Goal: Task Accomplishment & Management: Manage account settings

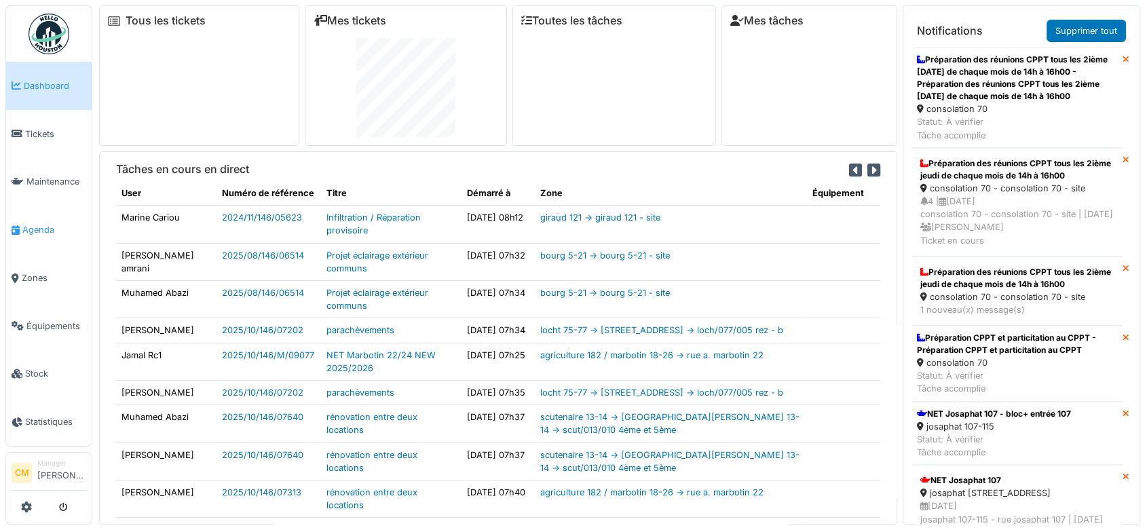
click at [43, 224] on span "Agenda" at bounding box center [54, 229] width 64 height 13
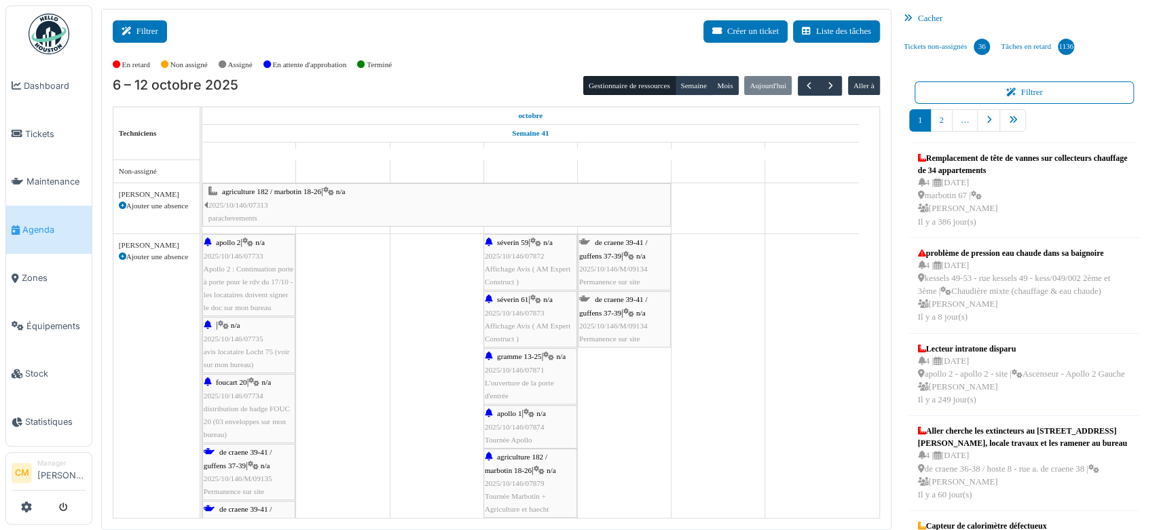
click at [147, 31] on button "Filtrer" at bounding box center [140, 31] width 54 height 22
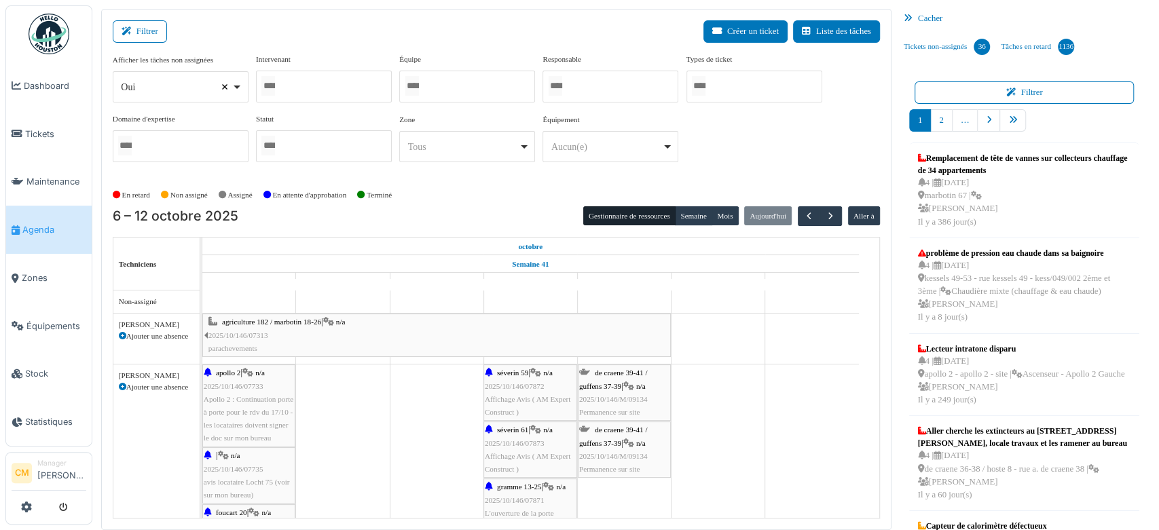
select select
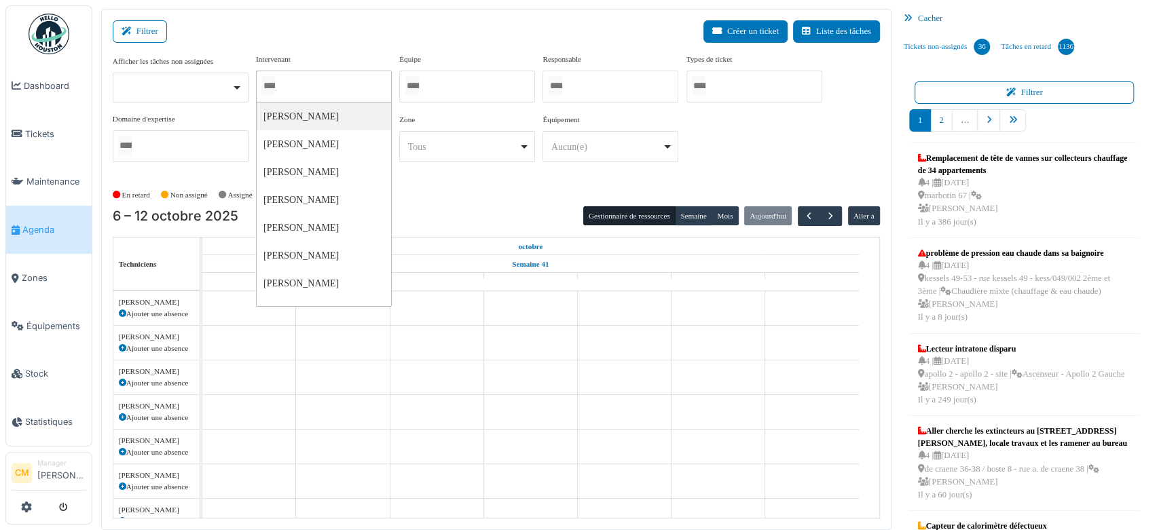
click at [275, 86] on input "Tous" at bounding box center [268, 86] width 14 height 20
type input "****"
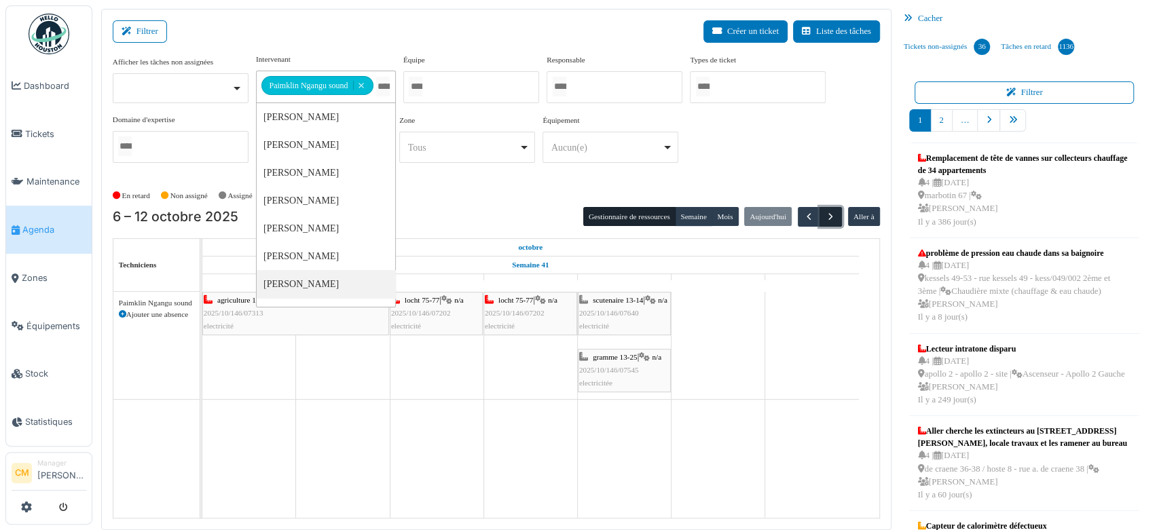
click at [825, 216] on span "button" at bounding box center [831, 217] width 12 height 12
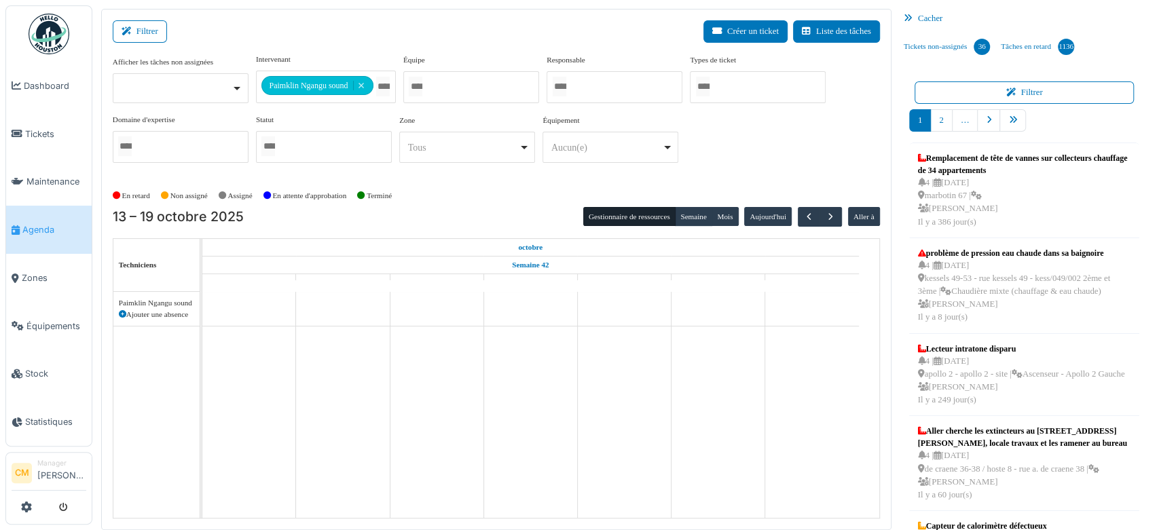
click at [124, 314] on icon at bounding box center [122, 314] width 7 height 7
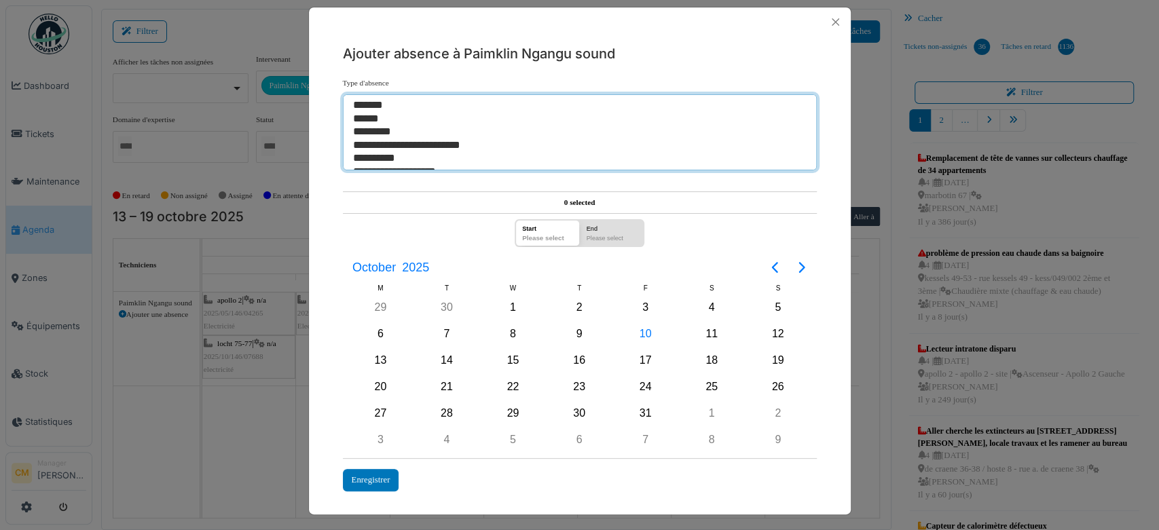
select select "**"
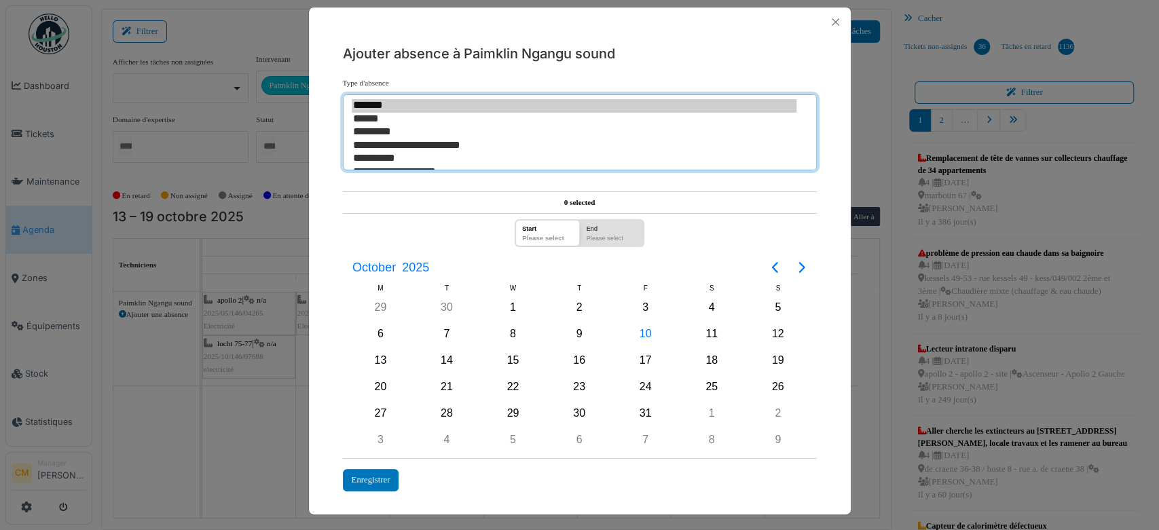
click at [368, 118] on option "******" at bounding box center [574, 120] width 445 height 14
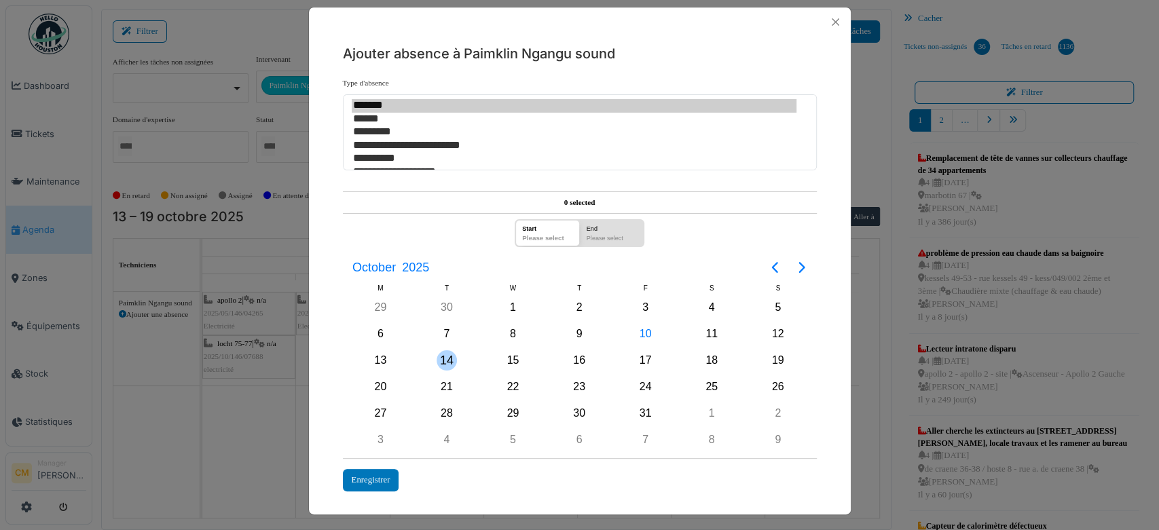
click at [443, 357] on div "14" at bounding box center [446, 360] width 20 height 20
click at [443, 356] on div "14" at bounding box center [446, 360] width 20 height 20
drag, startPoint x: 375, startPoint y: 476, endPoint x: 380, endPoint y: 470, distance: 8.2
click at [376, 474] on div "Enregistrer" at bounding box center [371, 480] width 56 height 22
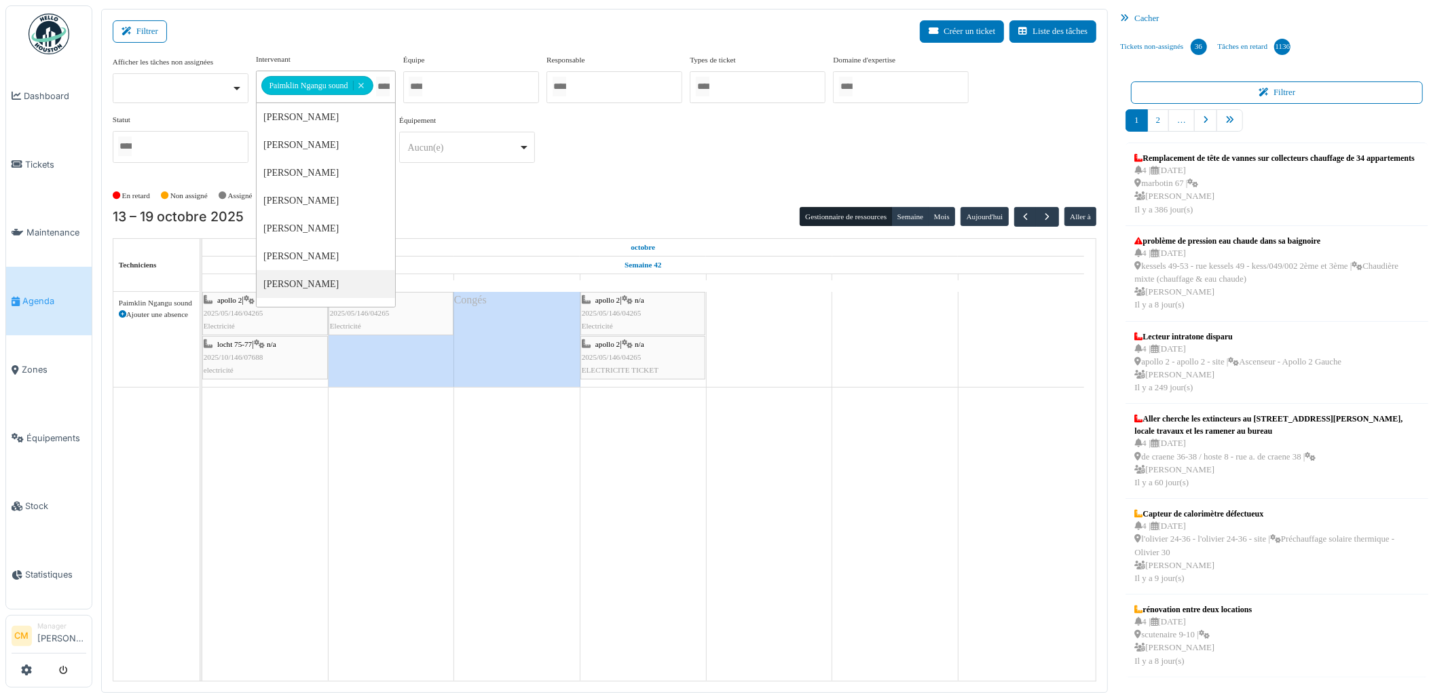
click at [388, 90] on input "Tous" at bounding box center [383, 87] width 14 height 20
type input "*****"
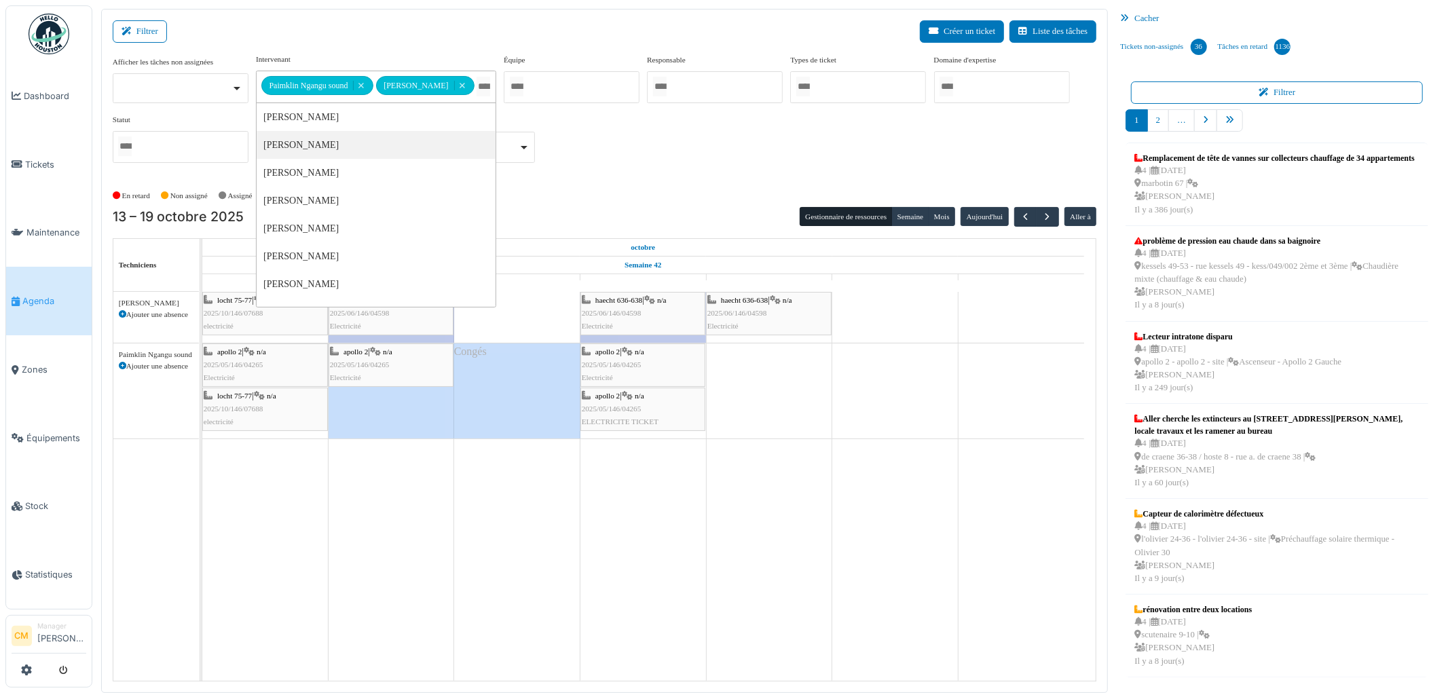
click at [681, 132] on div "**********" at bounding box center [605, 114] width 984 height 120
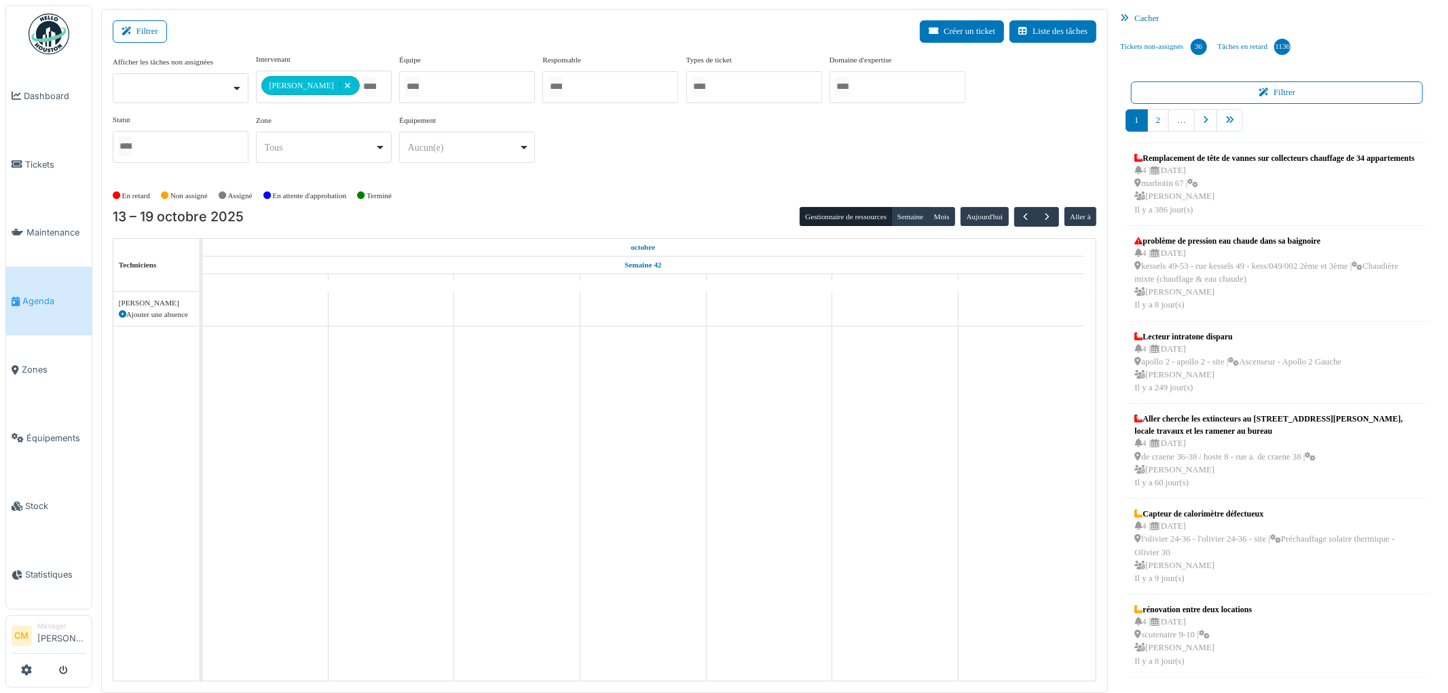
scroll to position [271, 0]
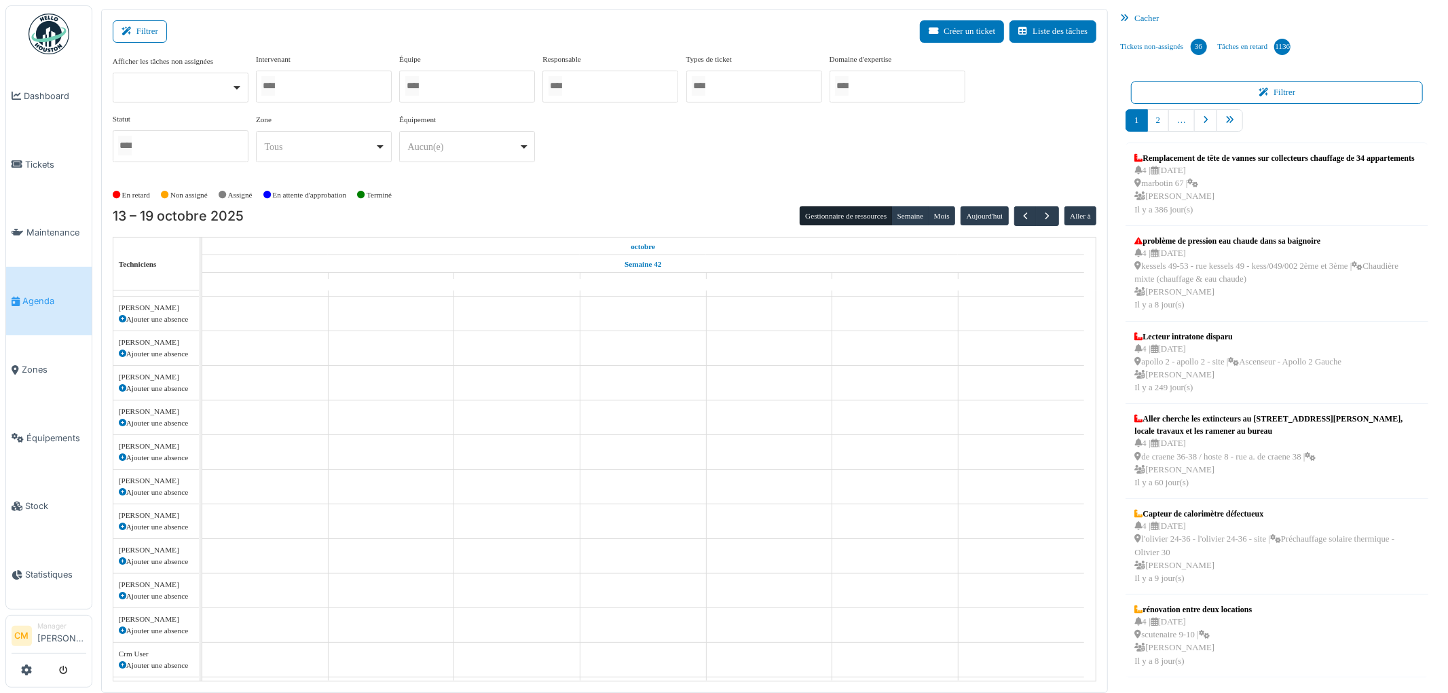
click at [282, 148] on div "Tous Remove item" at bounding box center [319, 147] width 111 height 14
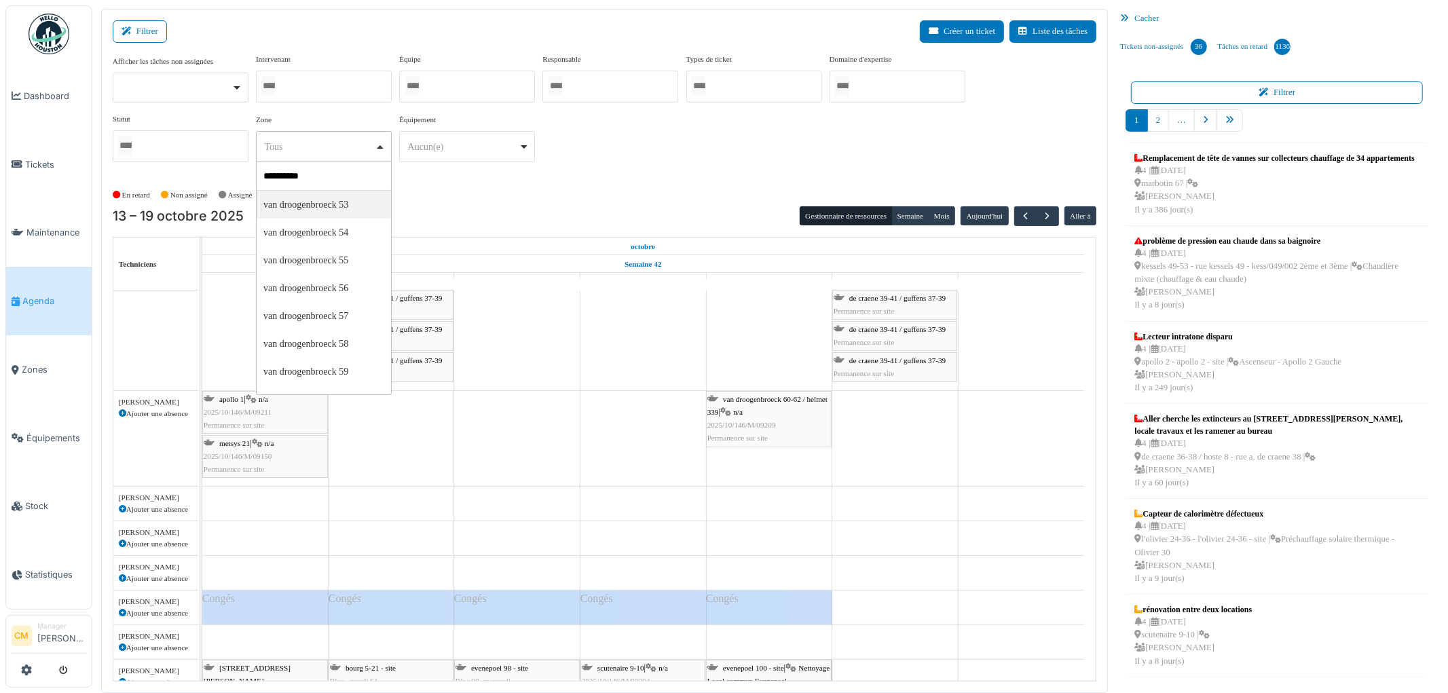
type input "**********"
select select "*****"
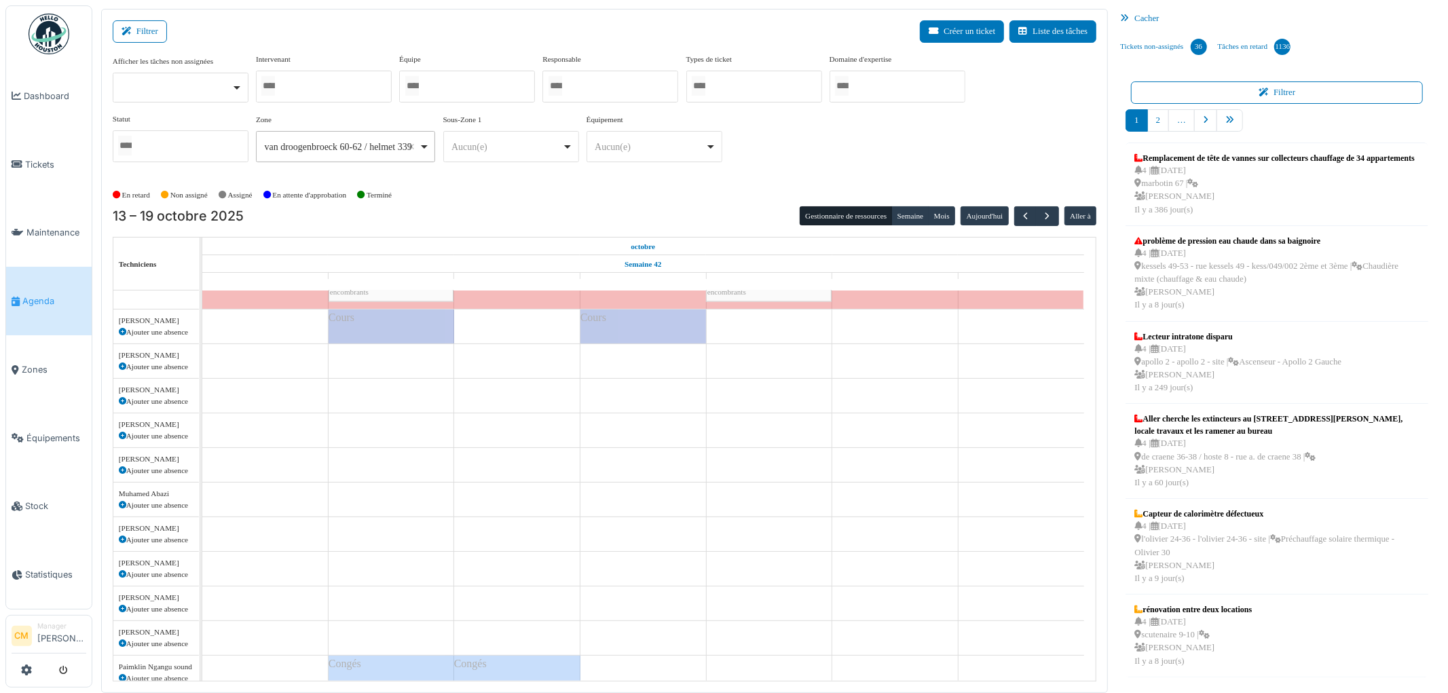
scroll to position [0, 0]
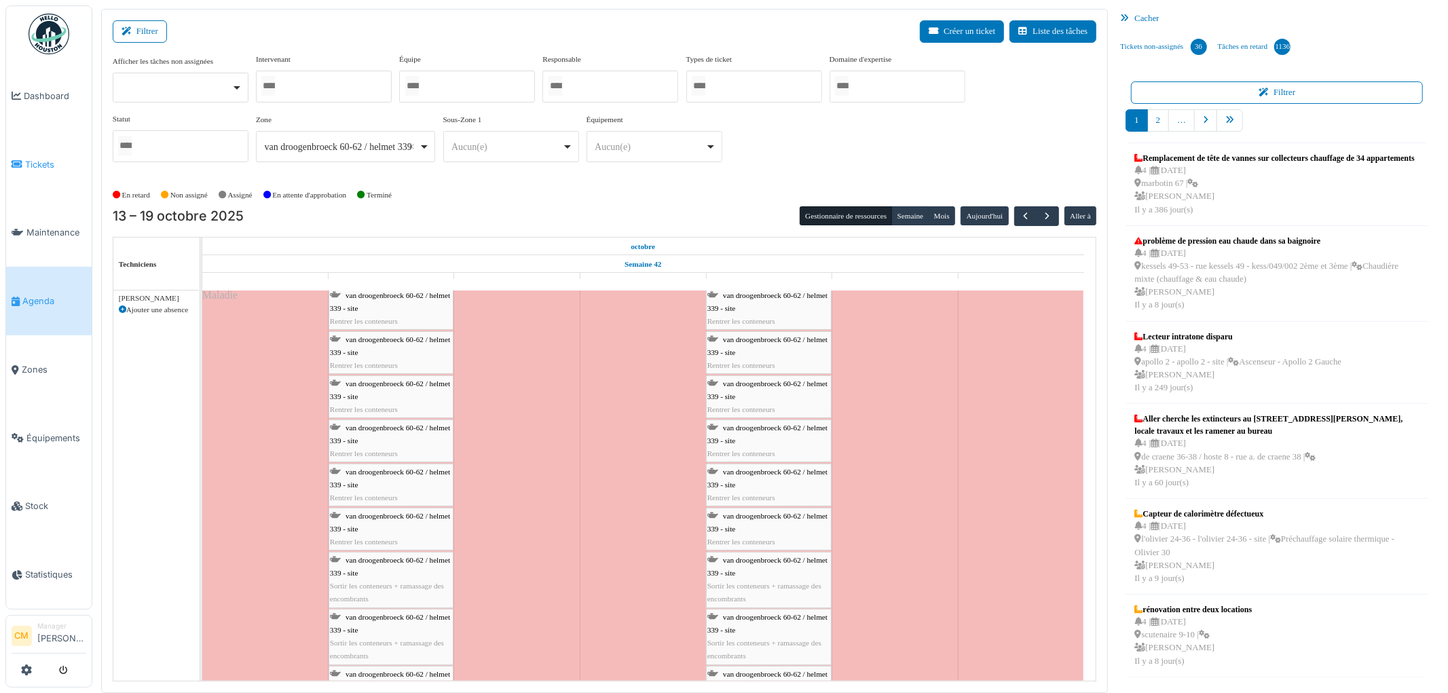
click at [41, 161] on span "Tickets" at bounding box center [55, 164] width 61 height 13
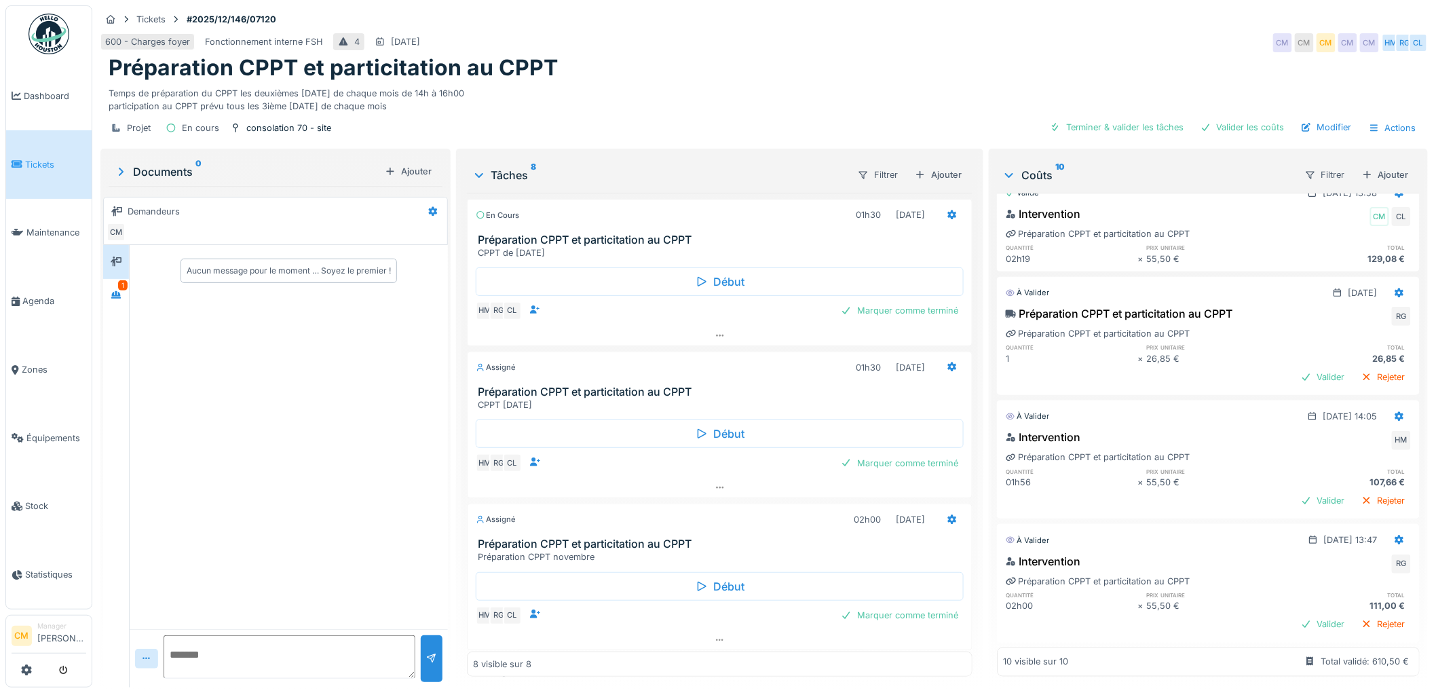
scroll to position [635, 0]
click at [1356, 368] on div "Rejeter" at bounding box center [1383, 377] width 55 height 18
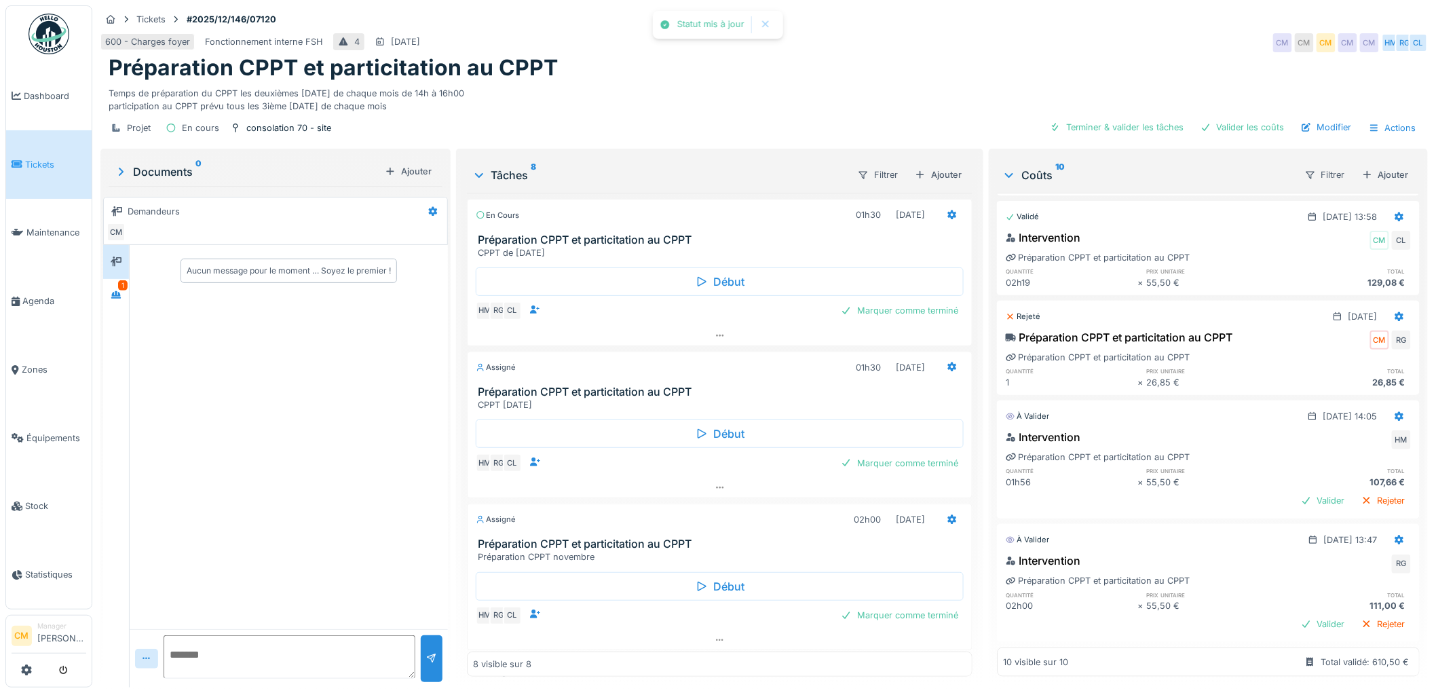
scroll to position [612, 0]
click at [1296, 491] on div "Valider" at bounding box center [1323, 500] width 55 height 18
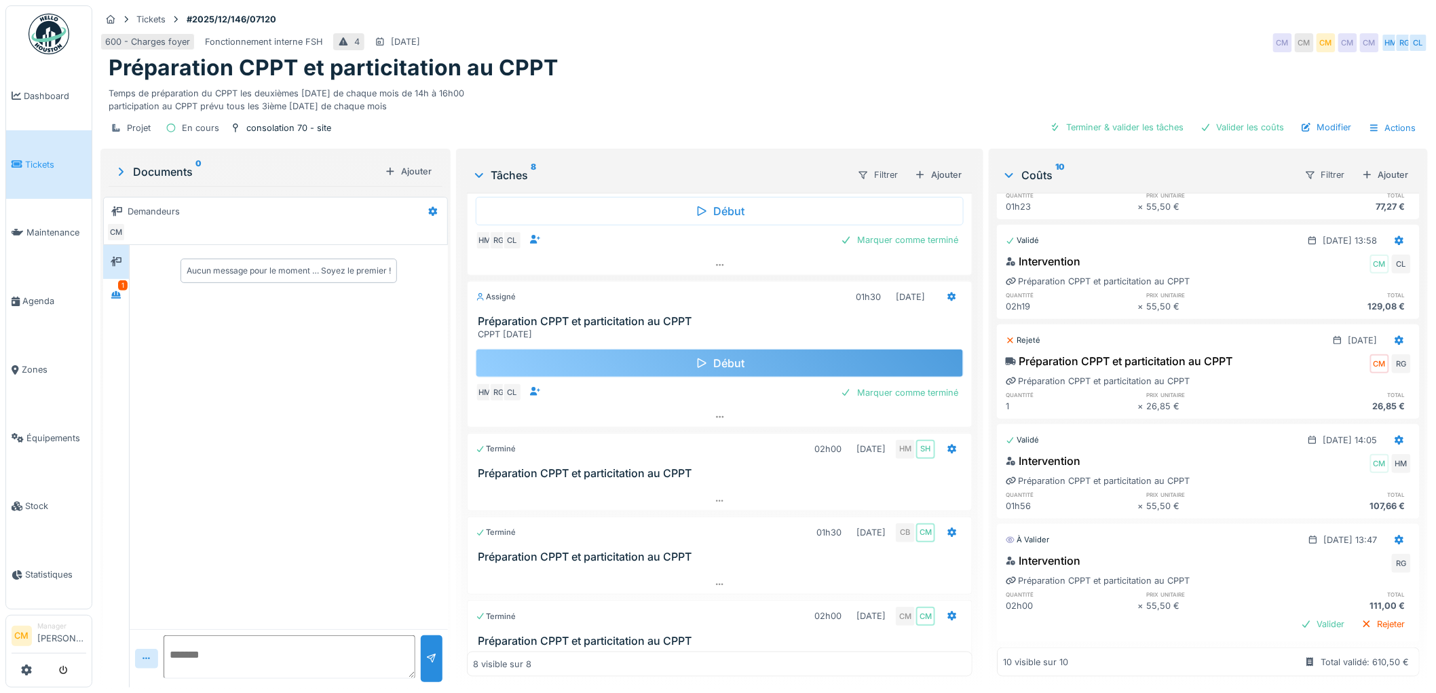
scroll to position [562, 0]
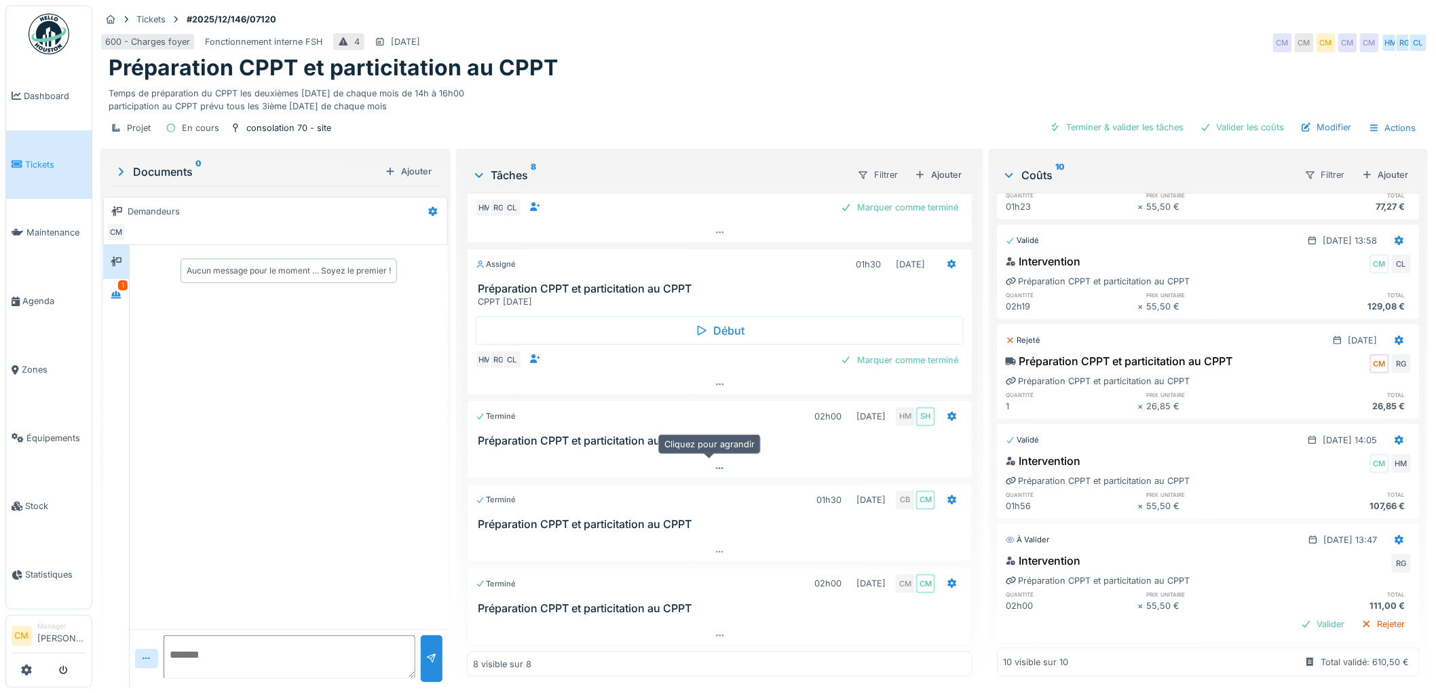
click at [715, 466] on icon at bounding box center [720, 468] width 11 height 9
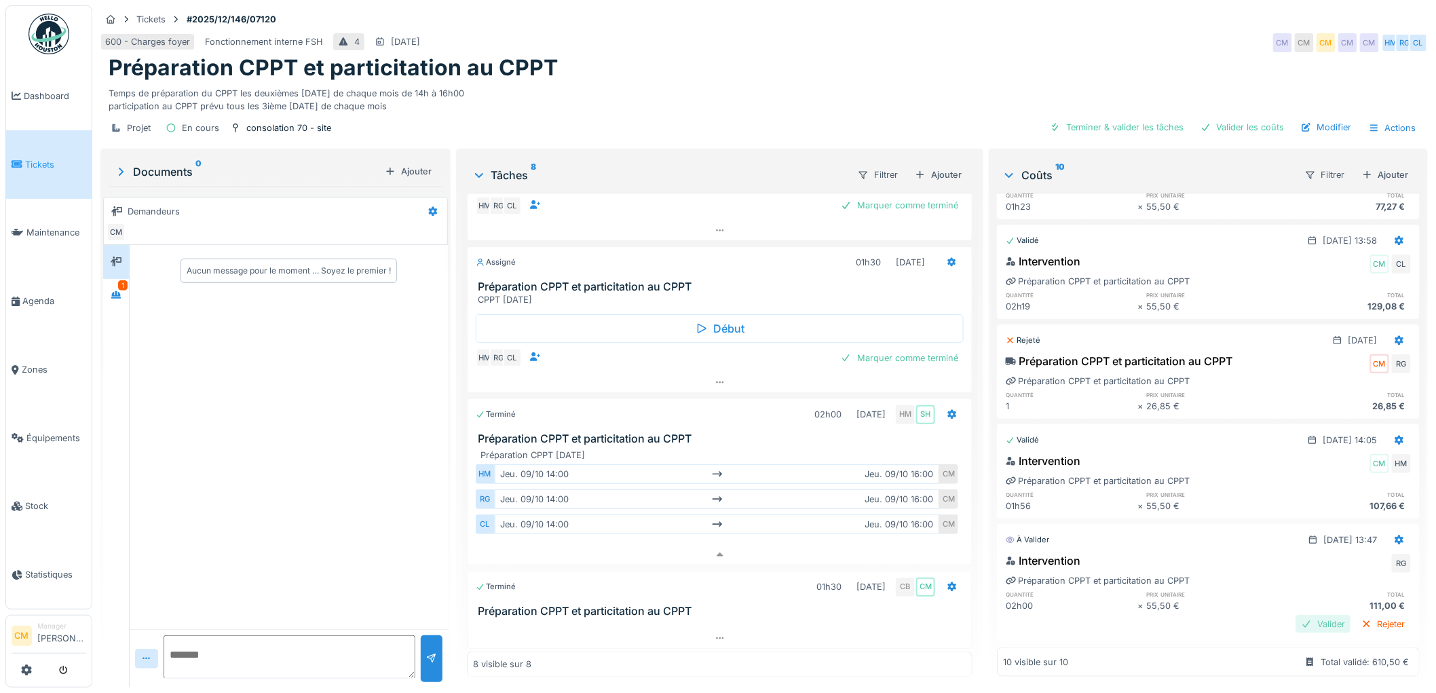
click at [1296, 615] on div "Valider" at bounding box center [1323, 624] width 55 height 18
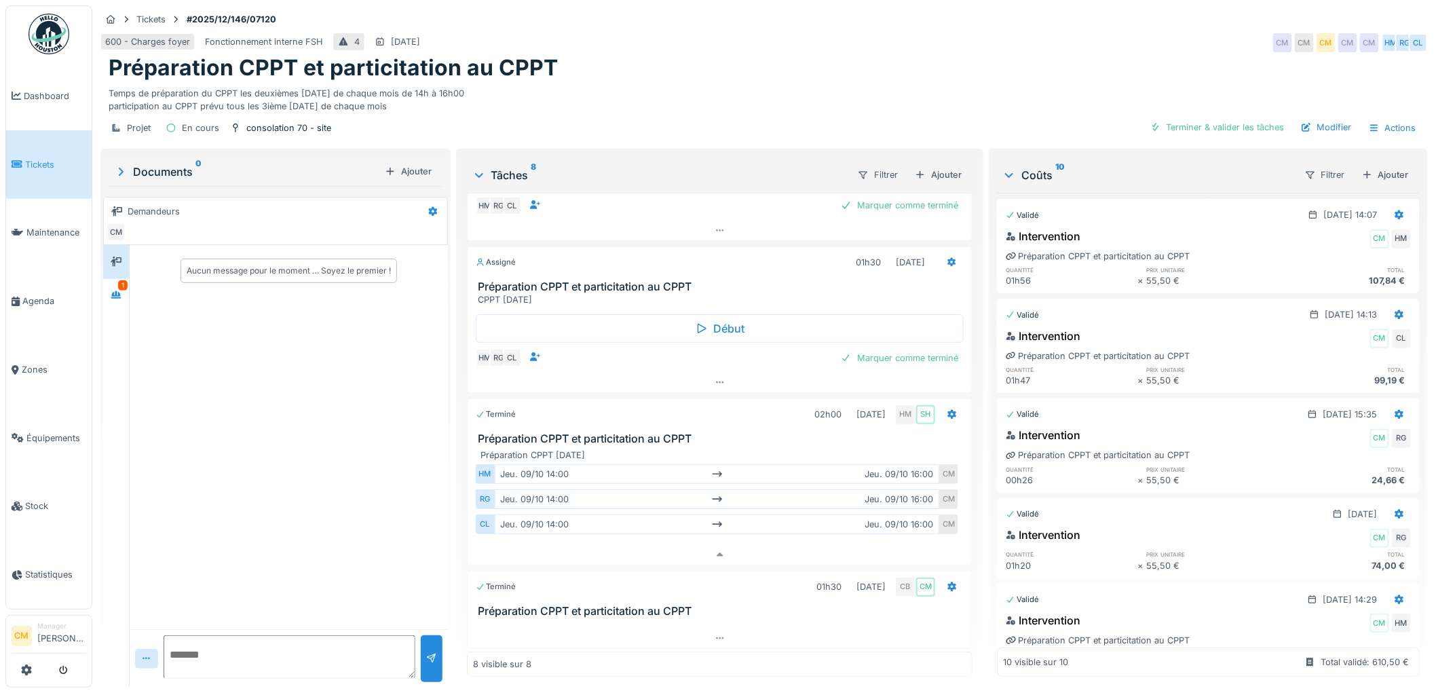
scroll to position [0, 0]
click at [717, 557] on icon at bounding box center [720, 554] width 7 height 4
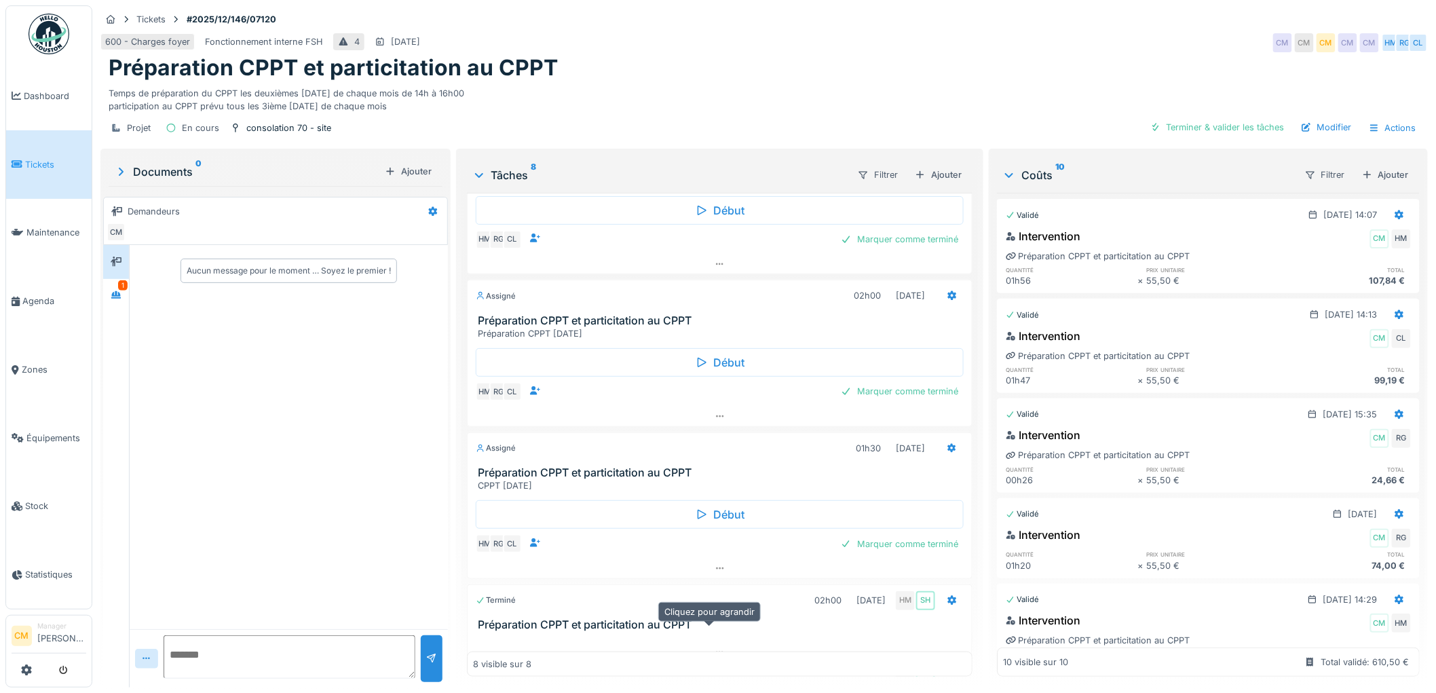
scroll to position [185, 0]
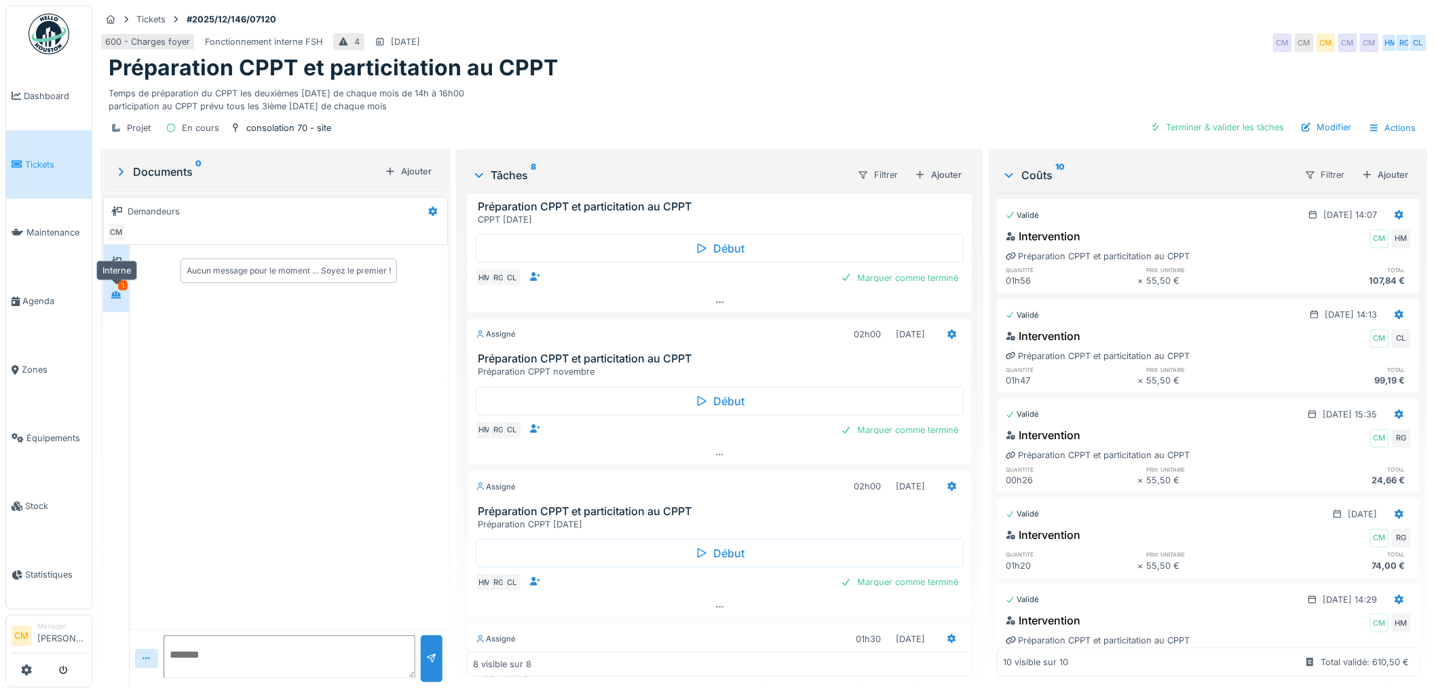
click at [113, 295] on icon at bounding box center [116, 294] width 10 height 7
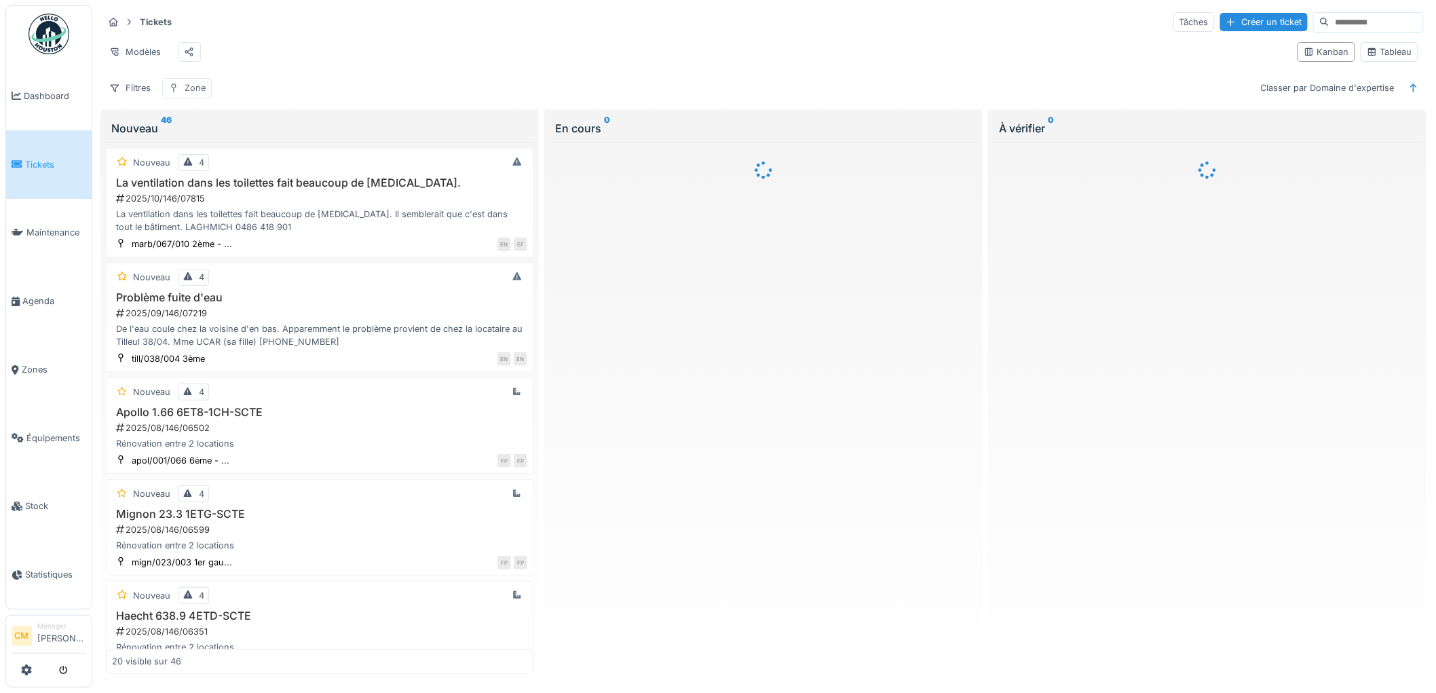
click at [190, 94] on div "Zone" at bounding box center [195, 87] width 21 height 13
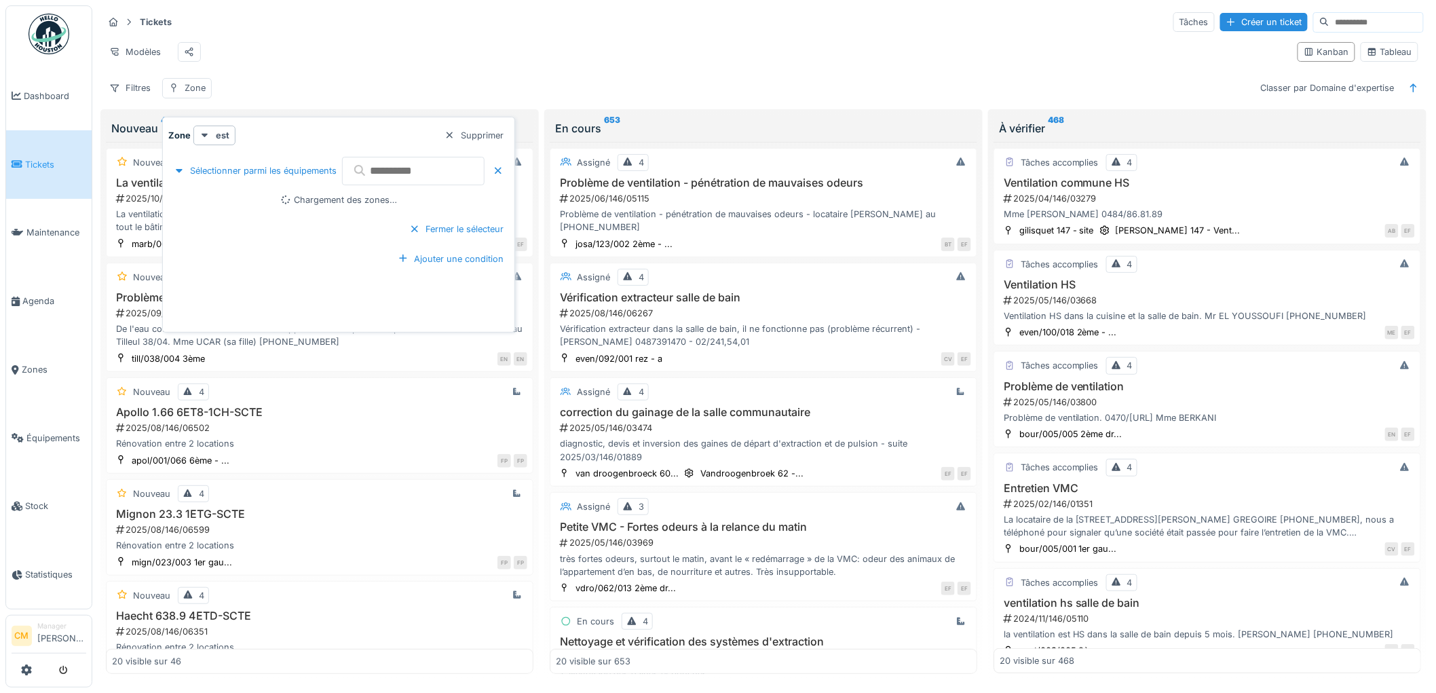
click at [445, 170] on input "text" at bounding box center [413, 171] width 143 height 29
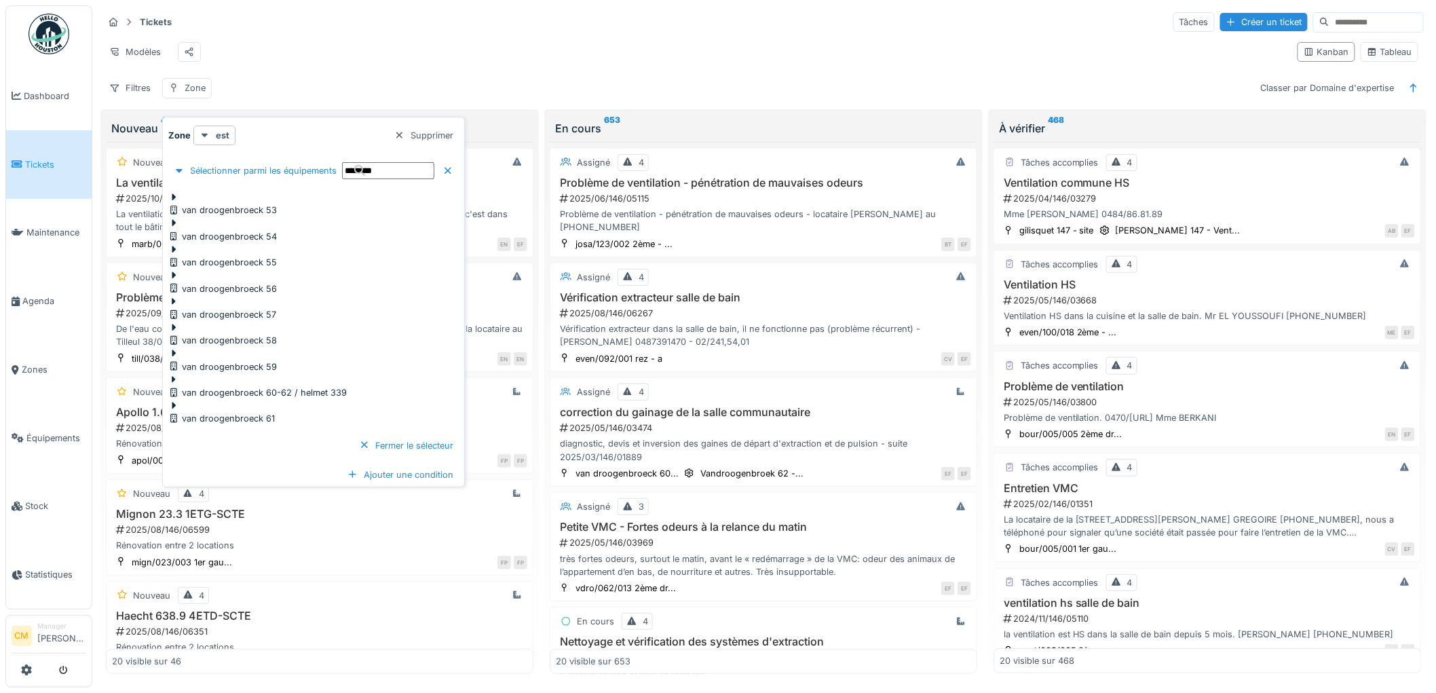
type input "********"
click at [198, 386] on div at bounding box center [257, 386] width 179 height 0
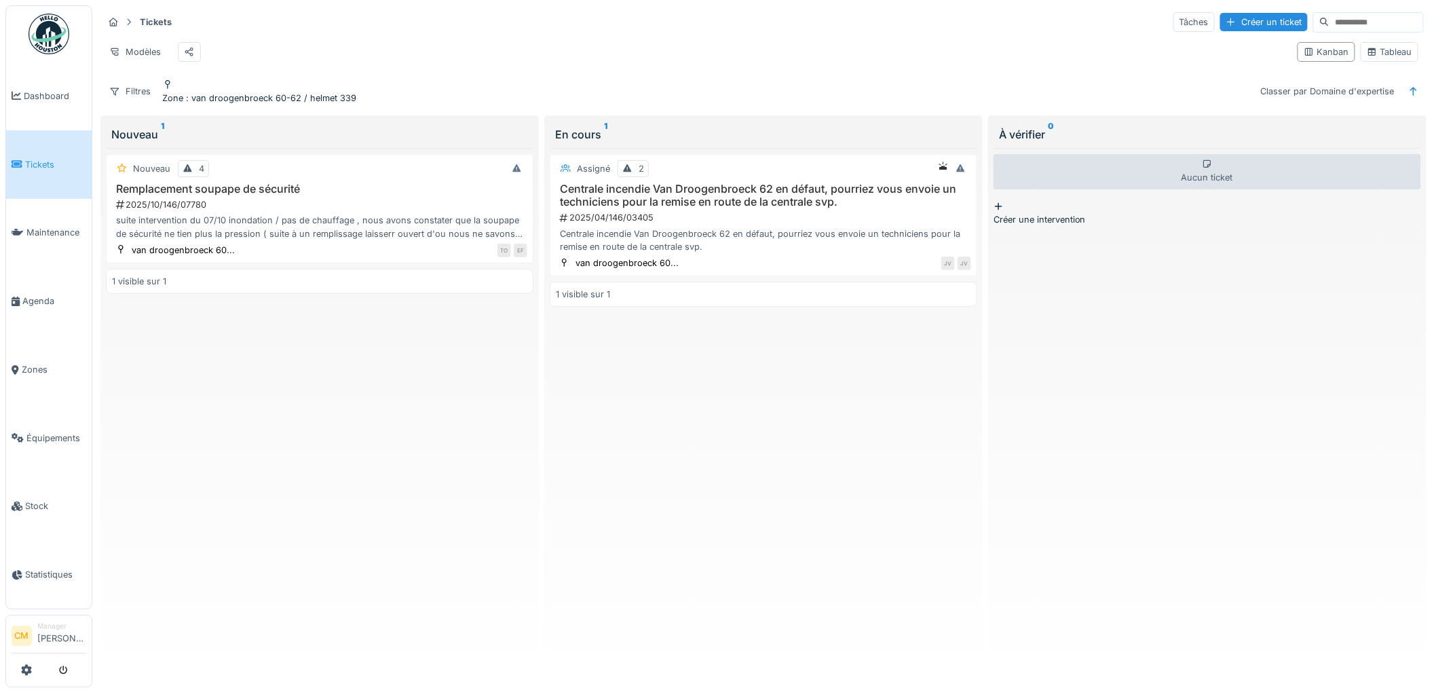
click at [775, 7] on div "Tickets Tâches Créer un ticket Modèles Kanban Tableau Filtres Zone : van drooge…" at bounding box center [764, 57] width 1332 height 105
click at [356, 100] on span ": van droogenbroeck 60-62 / helmet 339" at bounding box center [269, 98] width 173 height 10
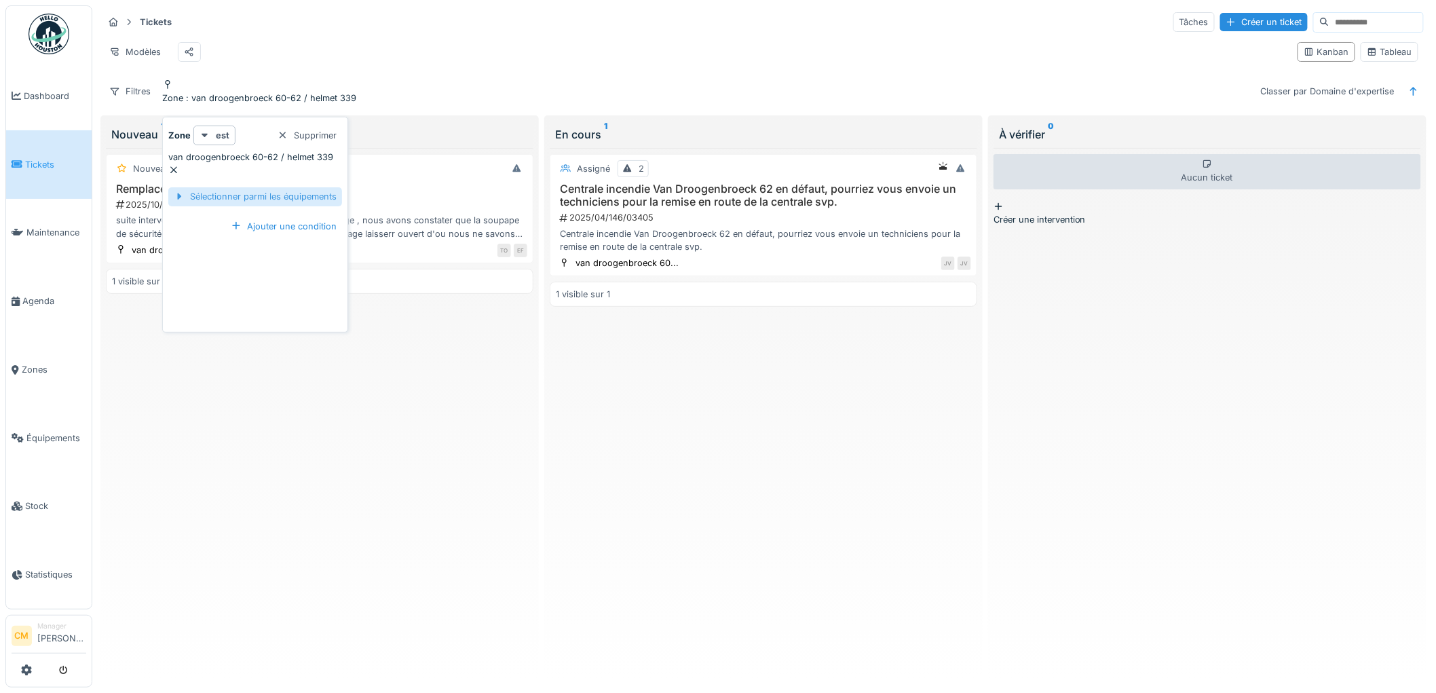
click at [174, 190] on div at bounding box center [179, 196] width 11 height 13
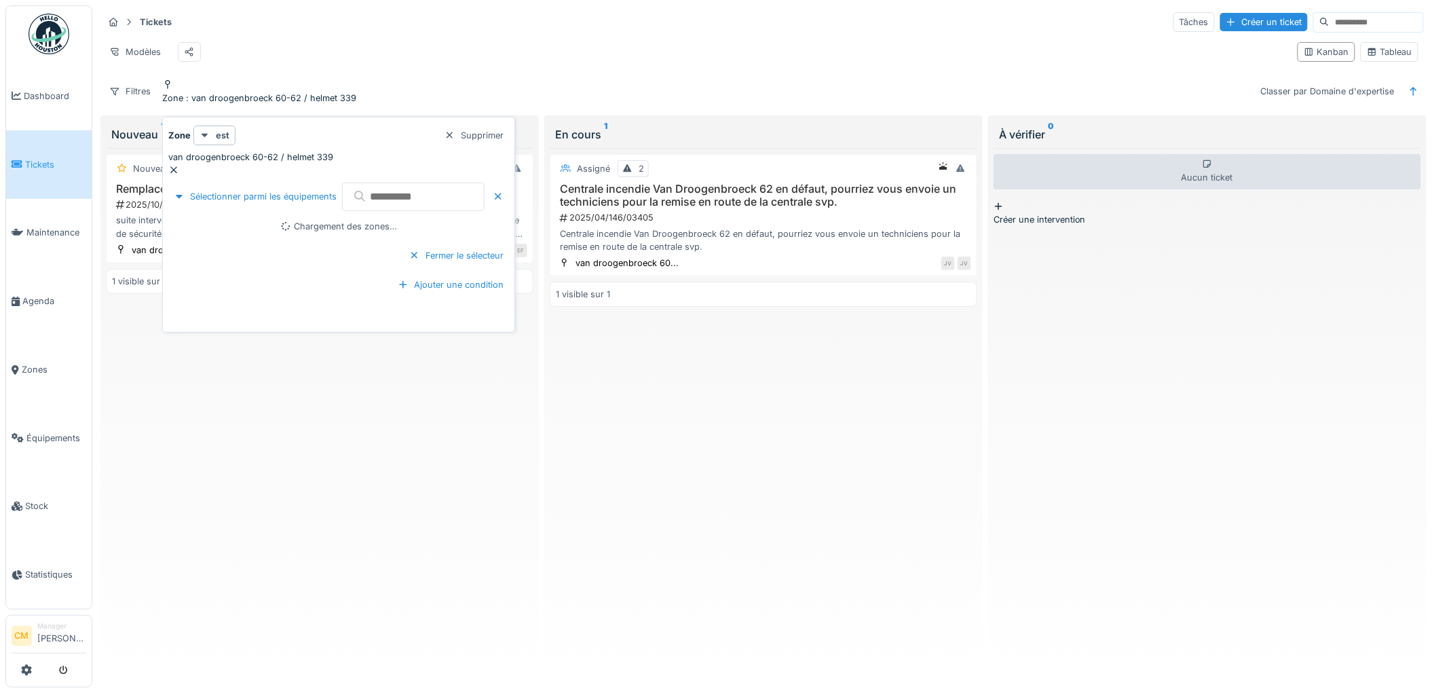
click at [396, 187] on input "text" at bounding box center [413, 197] width 143 height 29
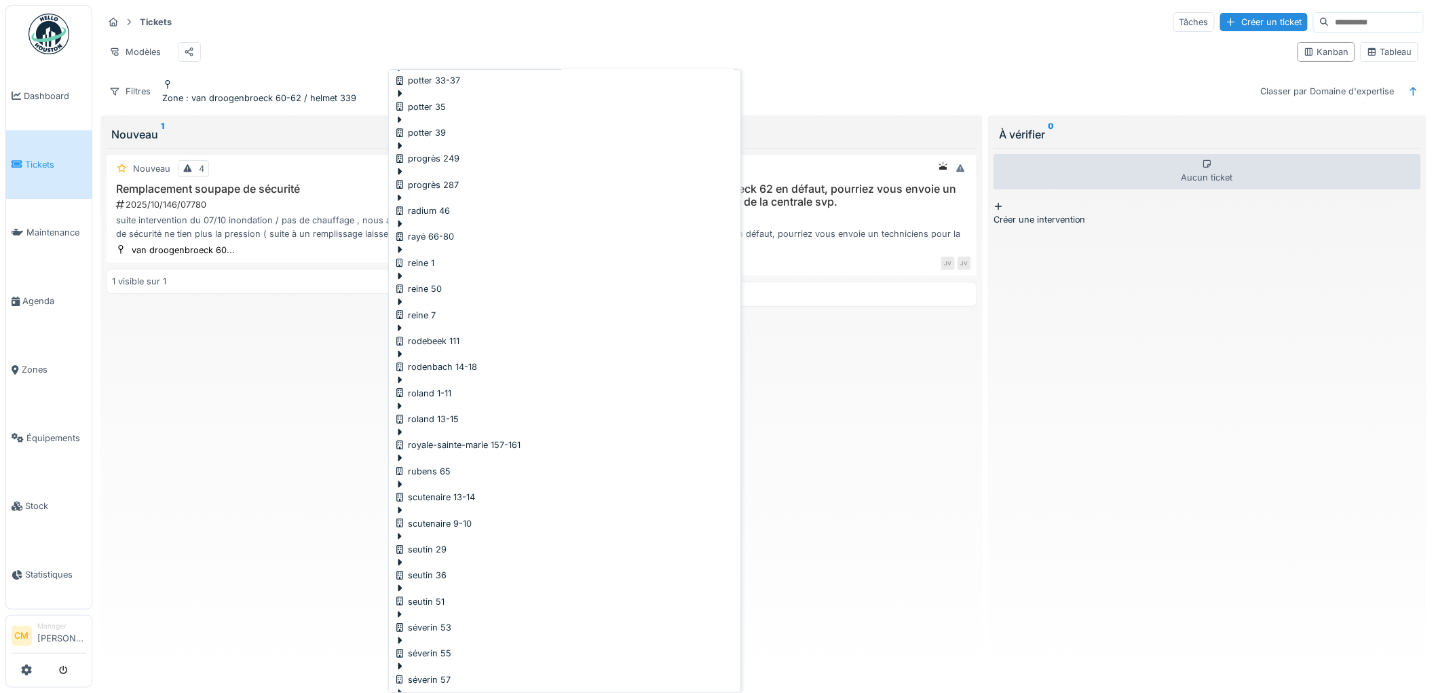
scroll to position [3719, 0]
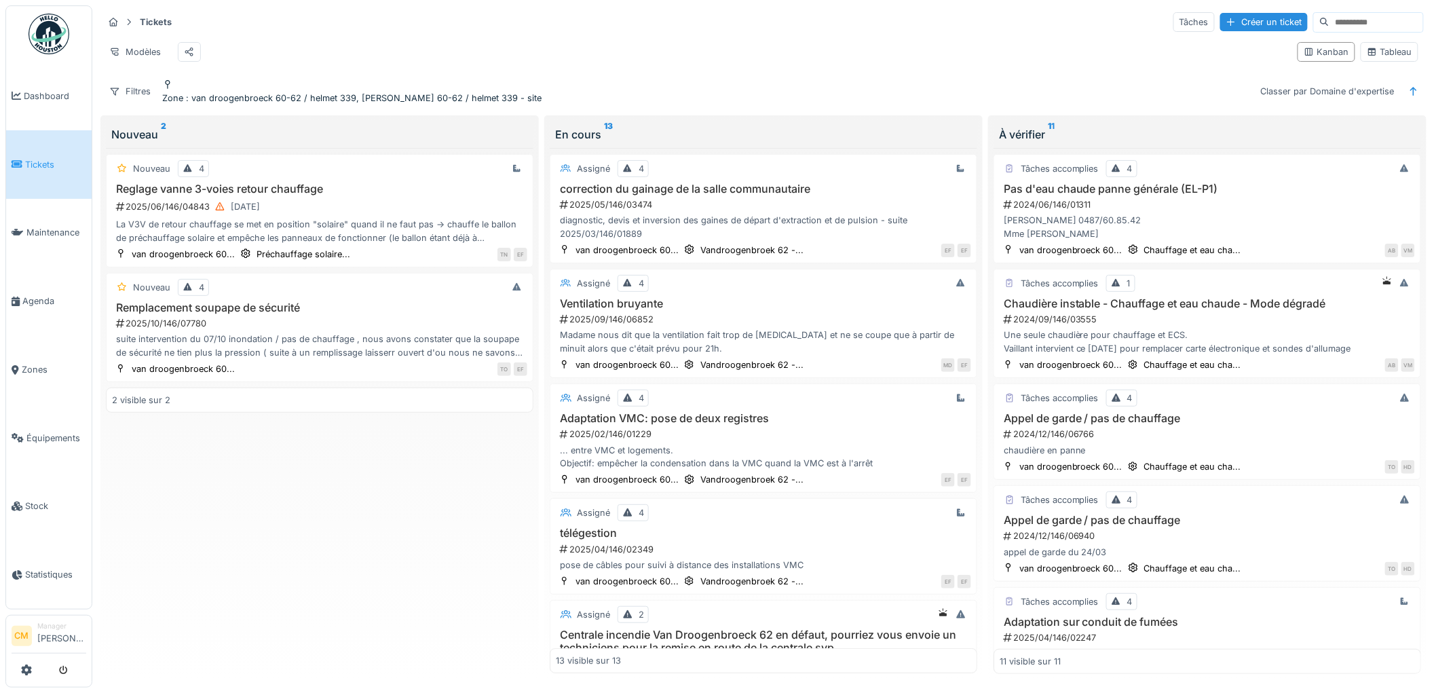
click at [580, 18] on div "Tickets Tâches Créer un ticket" at bounding box center [763, 22] width 1321 height 22
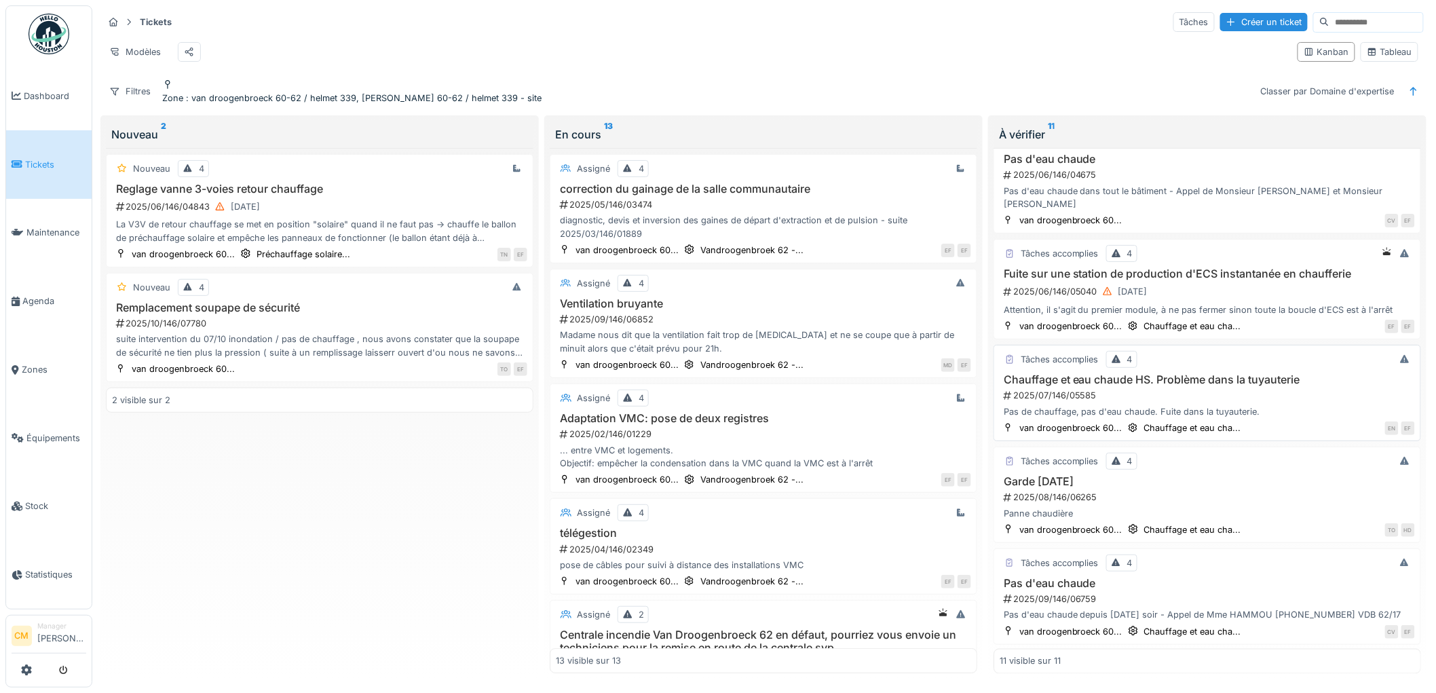
scroll to position [8, 0]
click at [185, 309] on h3 "Remplacement soupape de sécurité" at bounding box center [319, 307] width 415 height 13
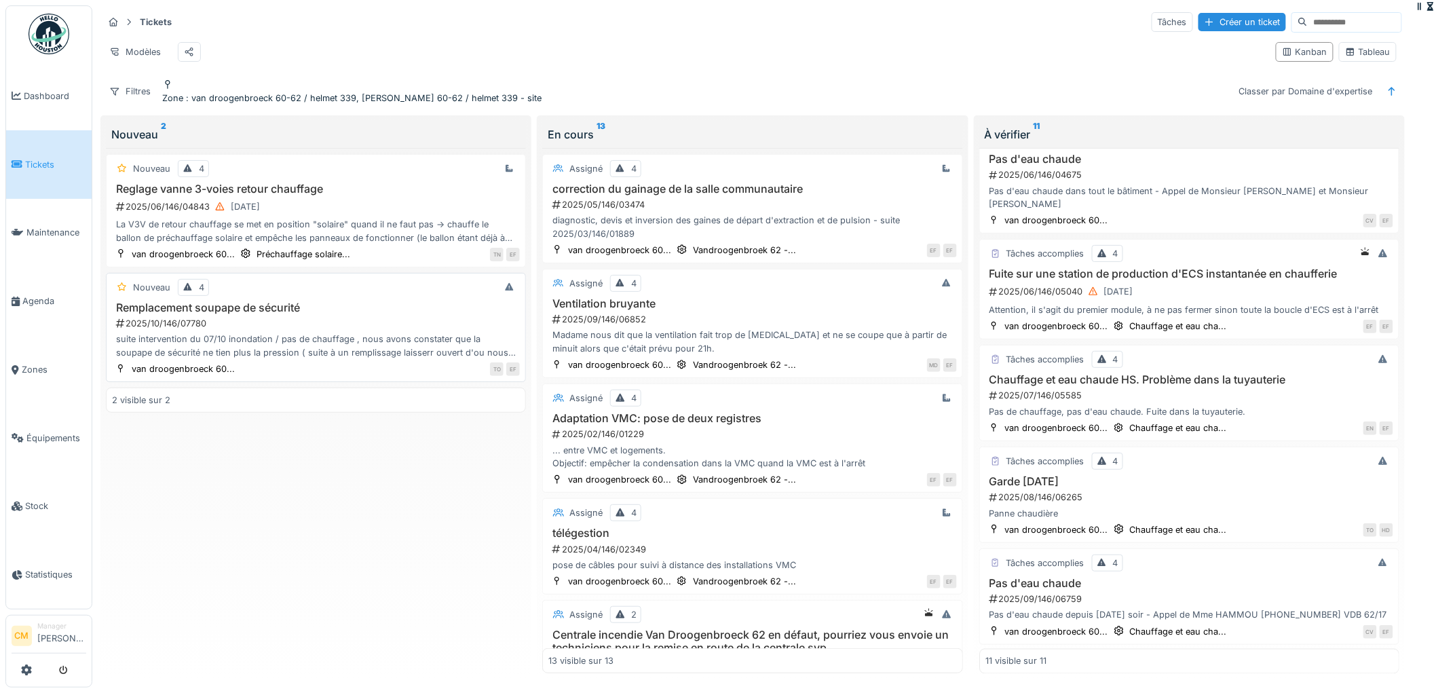
scroll to position [692, 0]
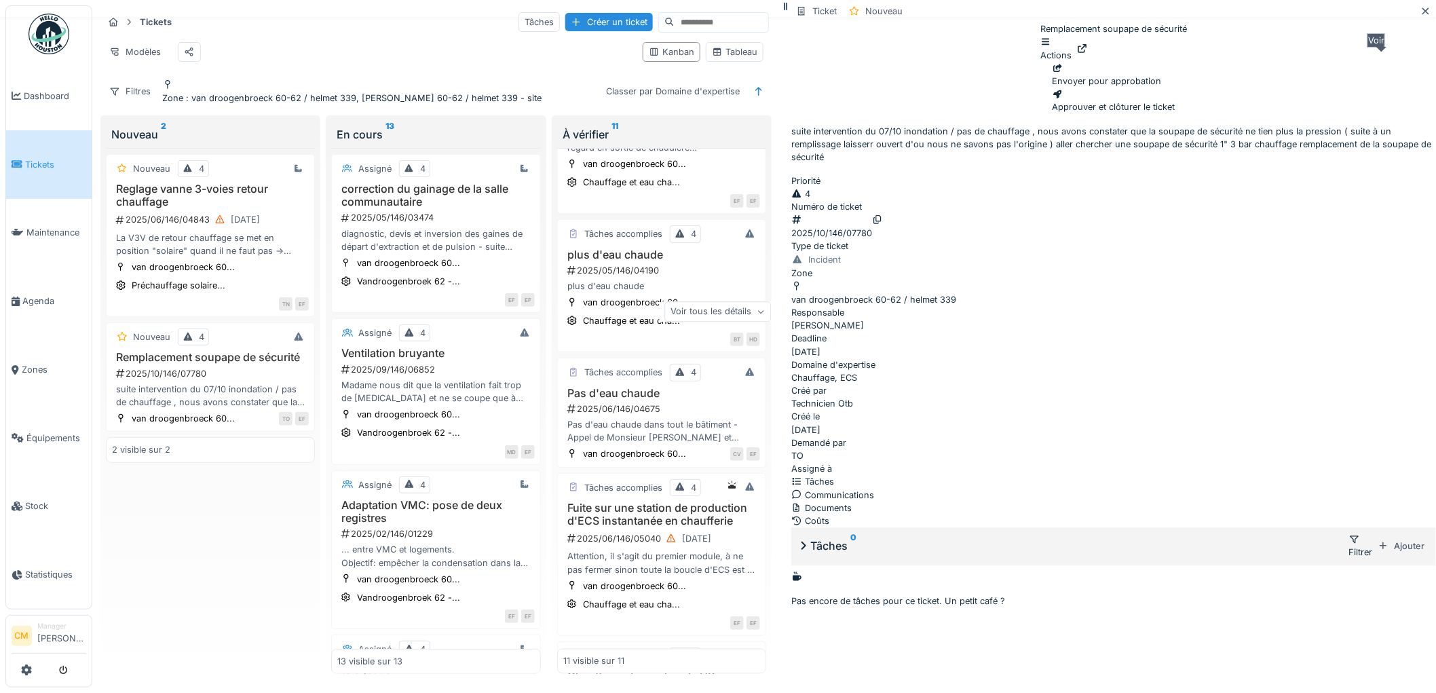
click at [1088, 55] on div at bounding box center [1082, 48] width 11 height 13
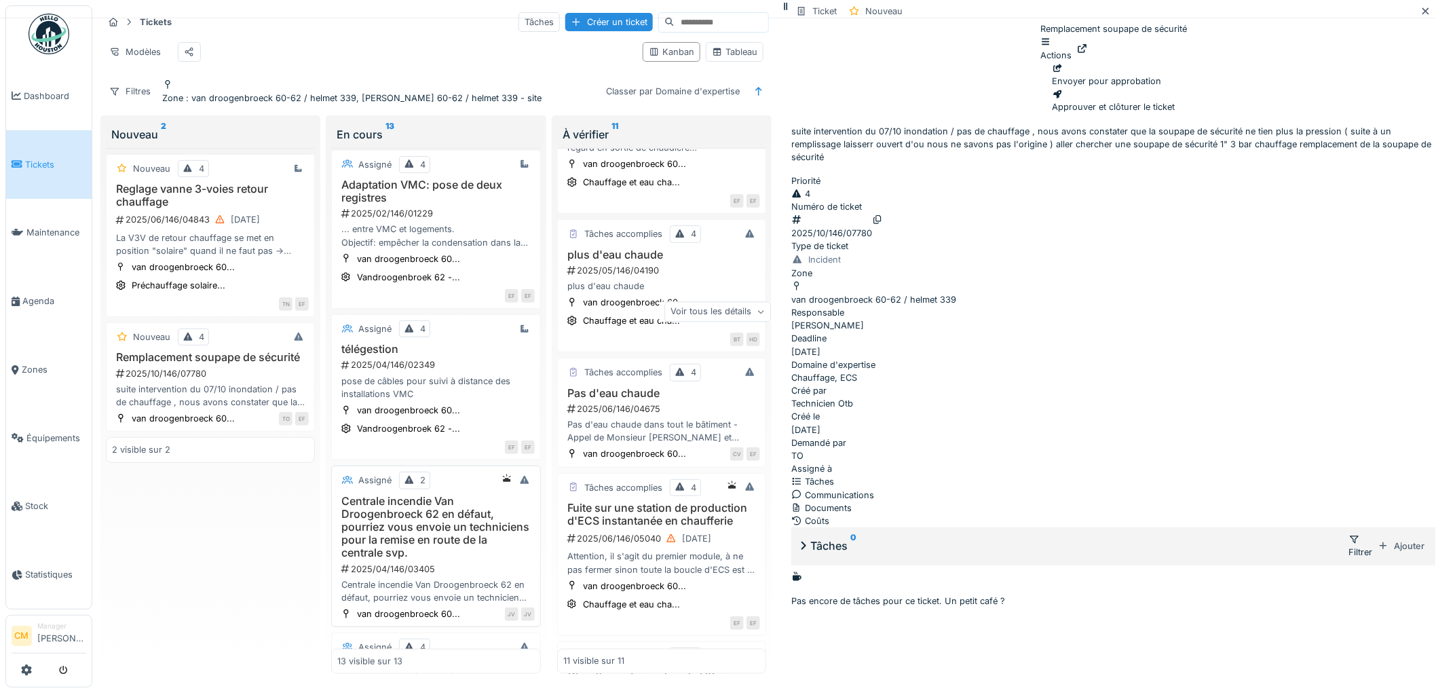
scroll to position [377, 0]
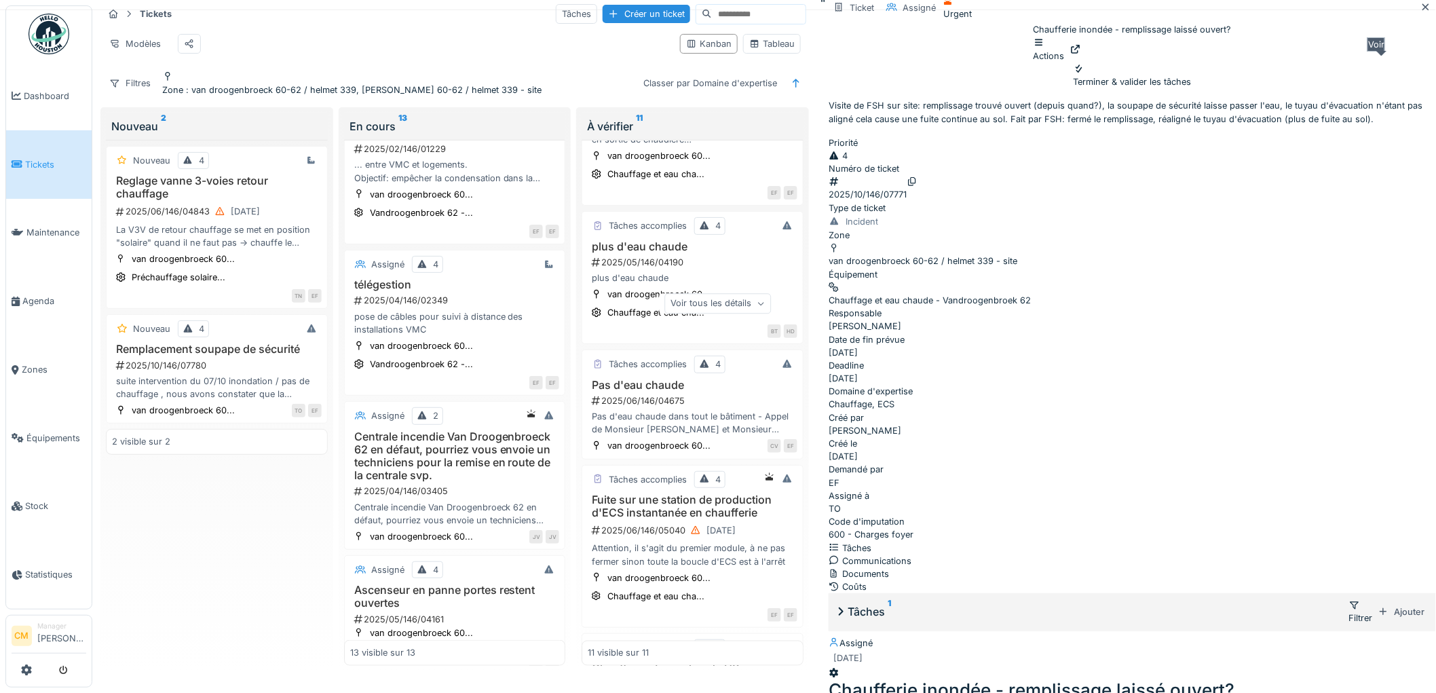
click at [1081, 54] on icon at bounding box center [1075, 49] width 11 height 9
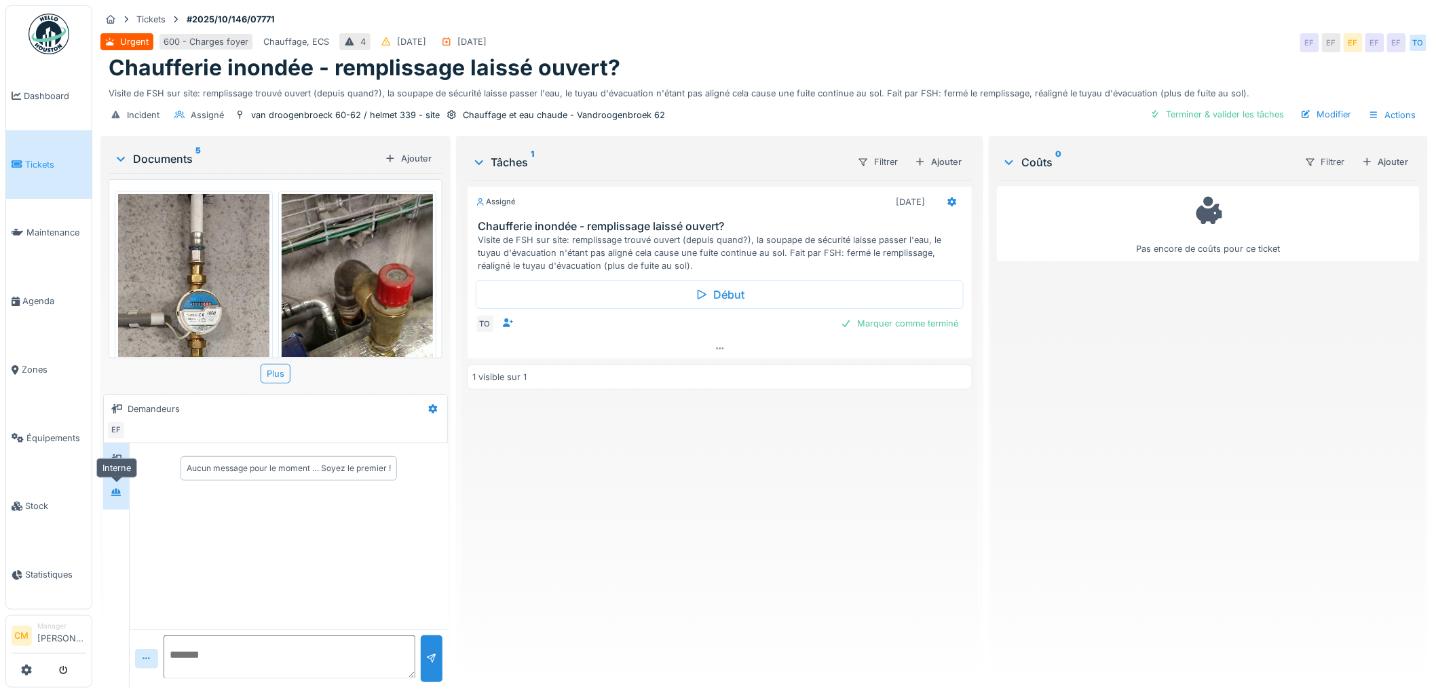
click at [115, 497] on div at bounding box center [116, 493] width 11 height 13
